Goal: Information Seeking & Learning: Learn about a topic

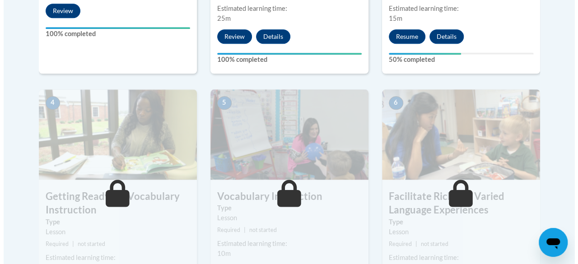
scroll to position [362, 0]
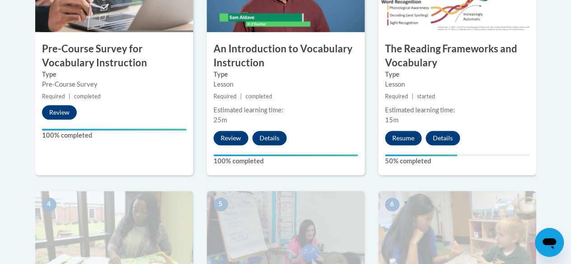
click at [397, 145] on div "3 The Reading Frameworks and Vocabulary Type Lesson Required | started Estimate…" at bounding box center [458, 59] width 158 height 234
click at [406, 141] on button "Resume" at bounding box center [403, 138] width 37 height 14
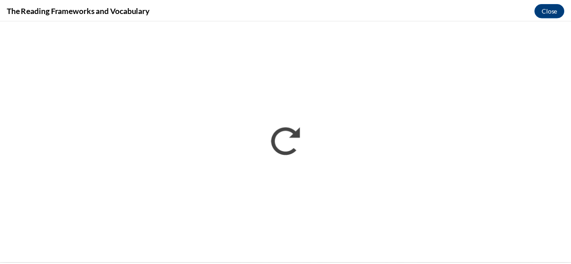
scroll to position [0, 0]
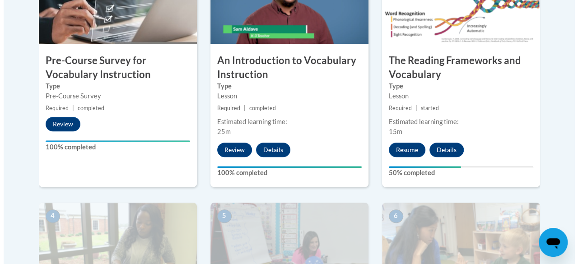
scroll to position [350, 0]
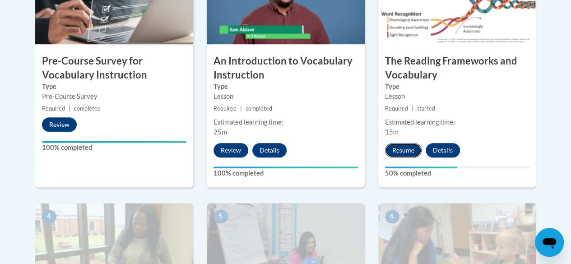
click at [417, 146] on button "Resume" at bounding box center [403, 150] width 37 height 14
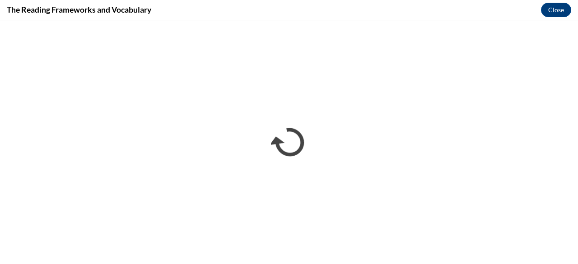
scroll to position [0, 0]
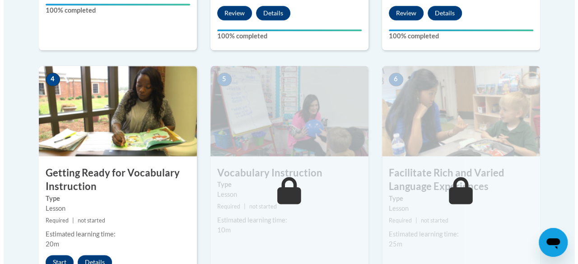
scroll to position [486, 0]
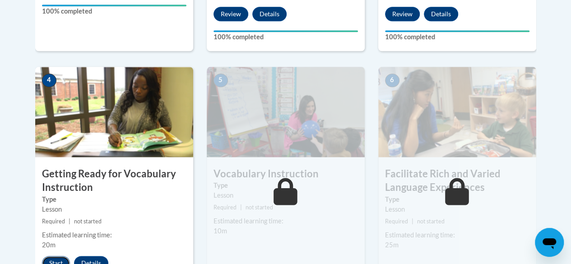
click at [59, 258] on button "Start" at bounding box center [56, 263] width 28 height 14
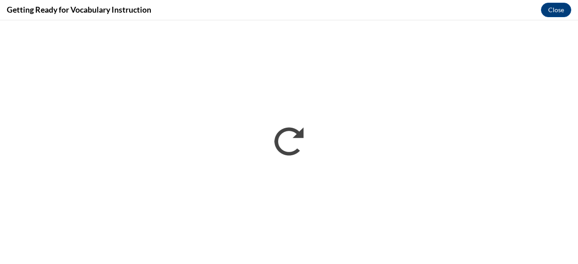
scroll to position [0, 0]
